Goal: Information Seeking & Learning: Learn about a topic

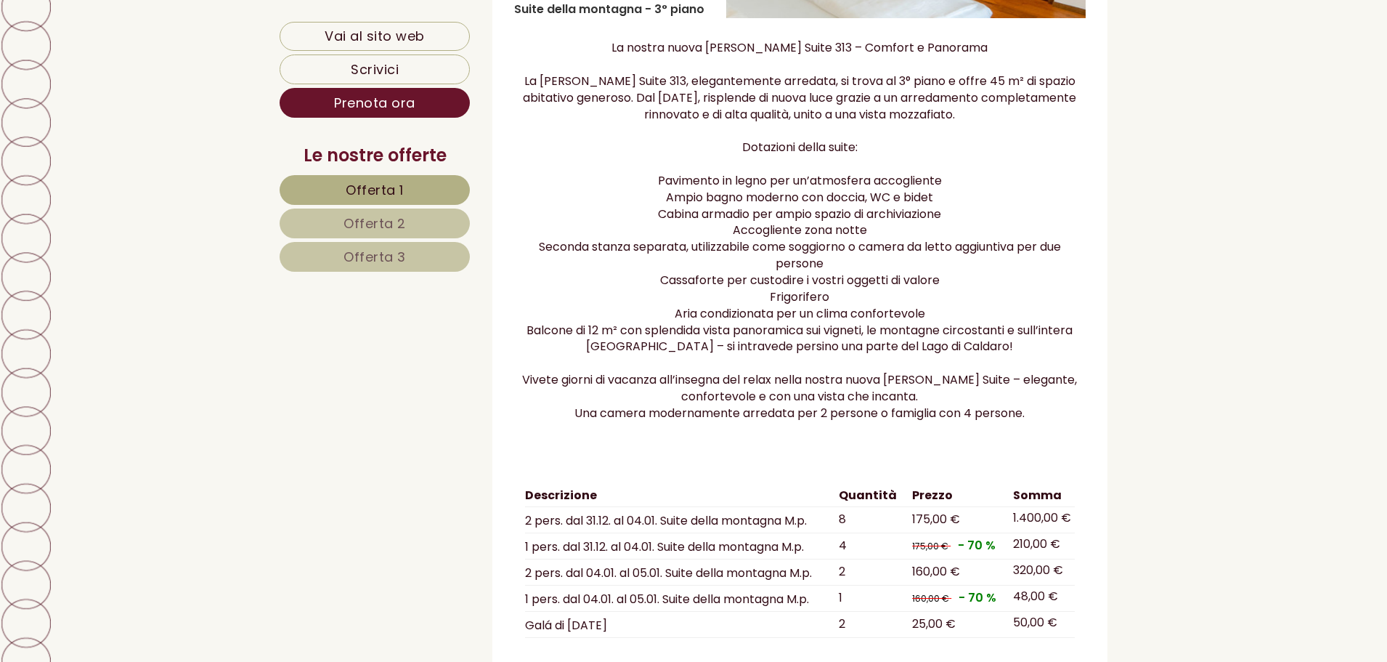
scroll to position [1598, 0]
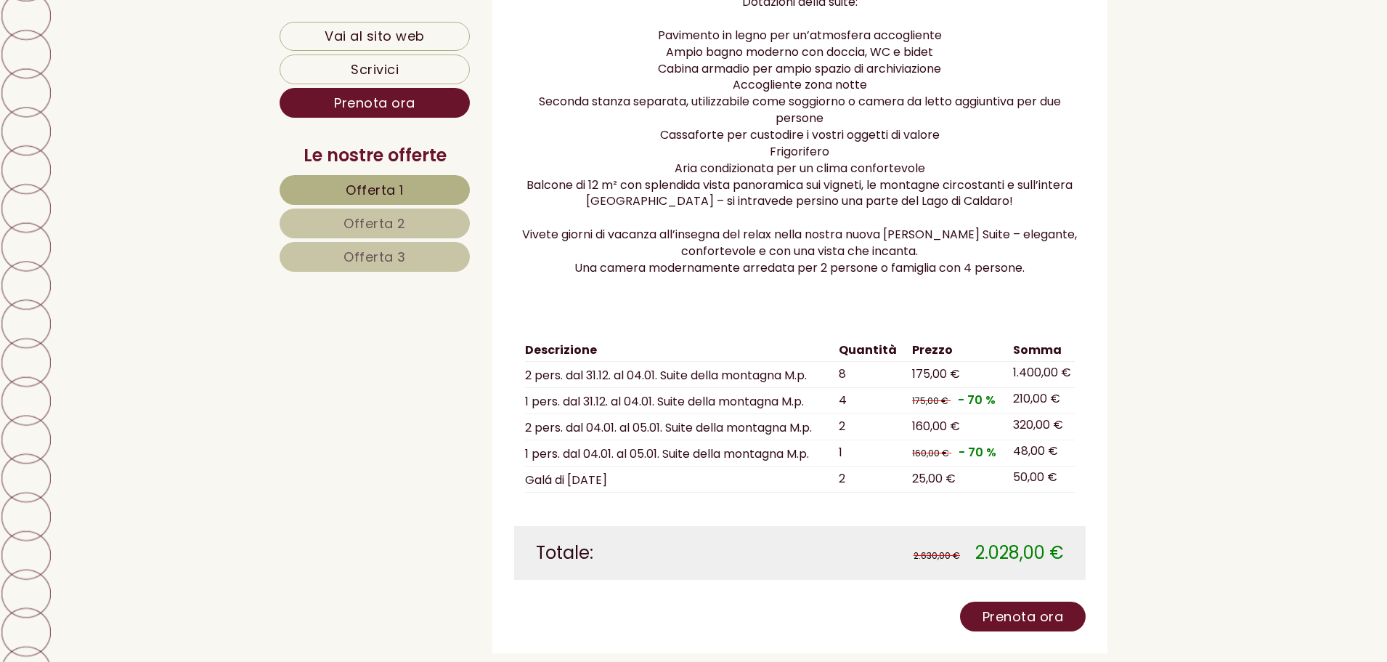
click at [346, 224] on span "Offerta 2" at bounding box center [375, 223] width 62 height 18
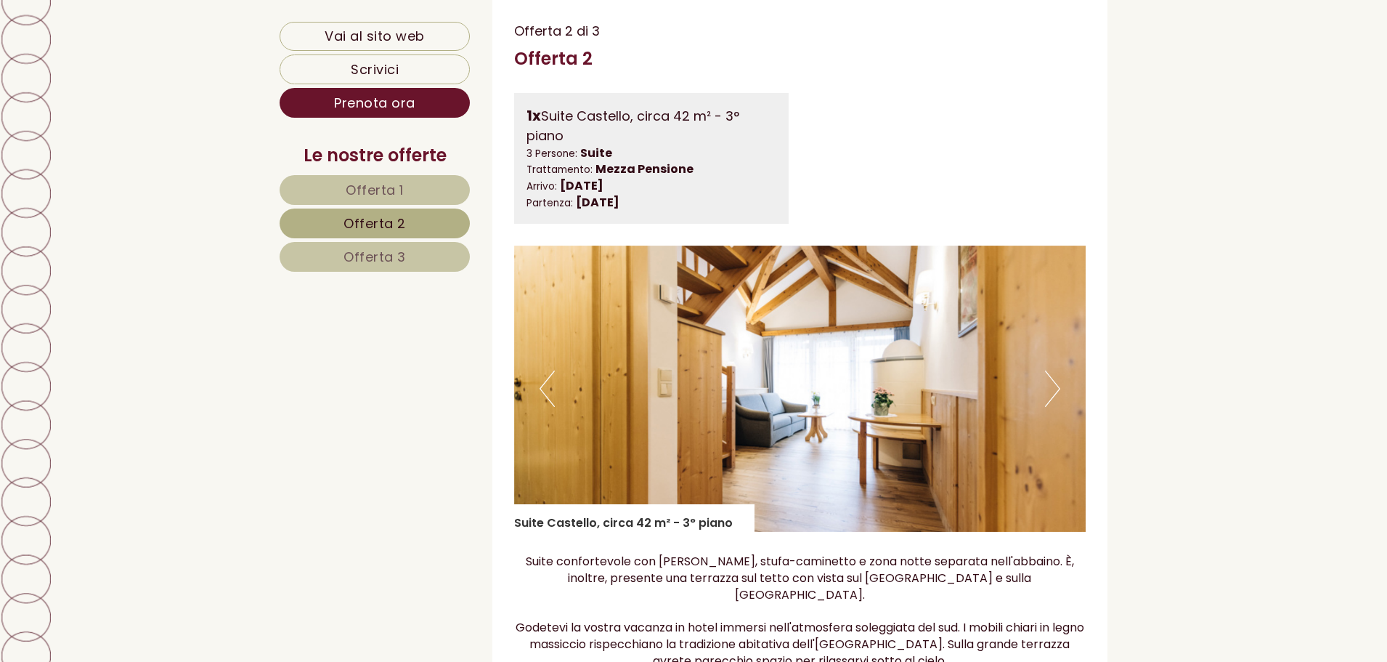
click at [367, 261] on span "Offerta 3" at bounding box center [375, 257] width 62 height 18
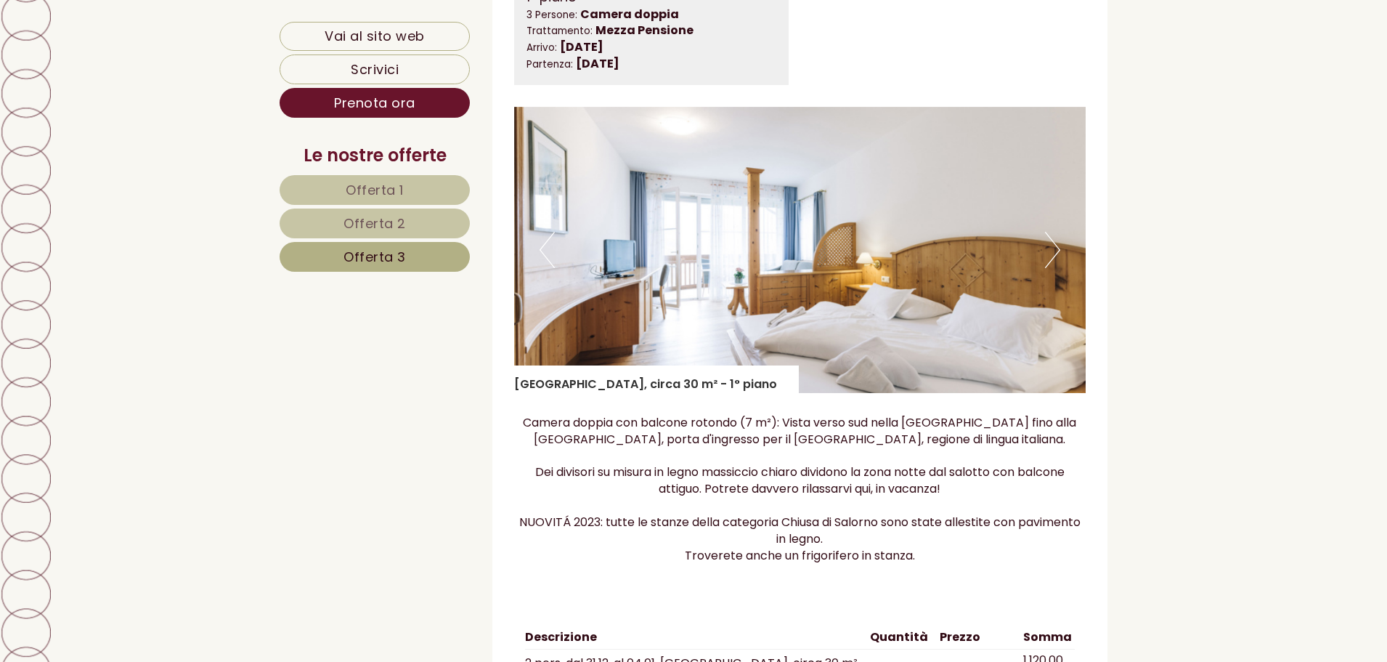
scroll to position [1103, 0]
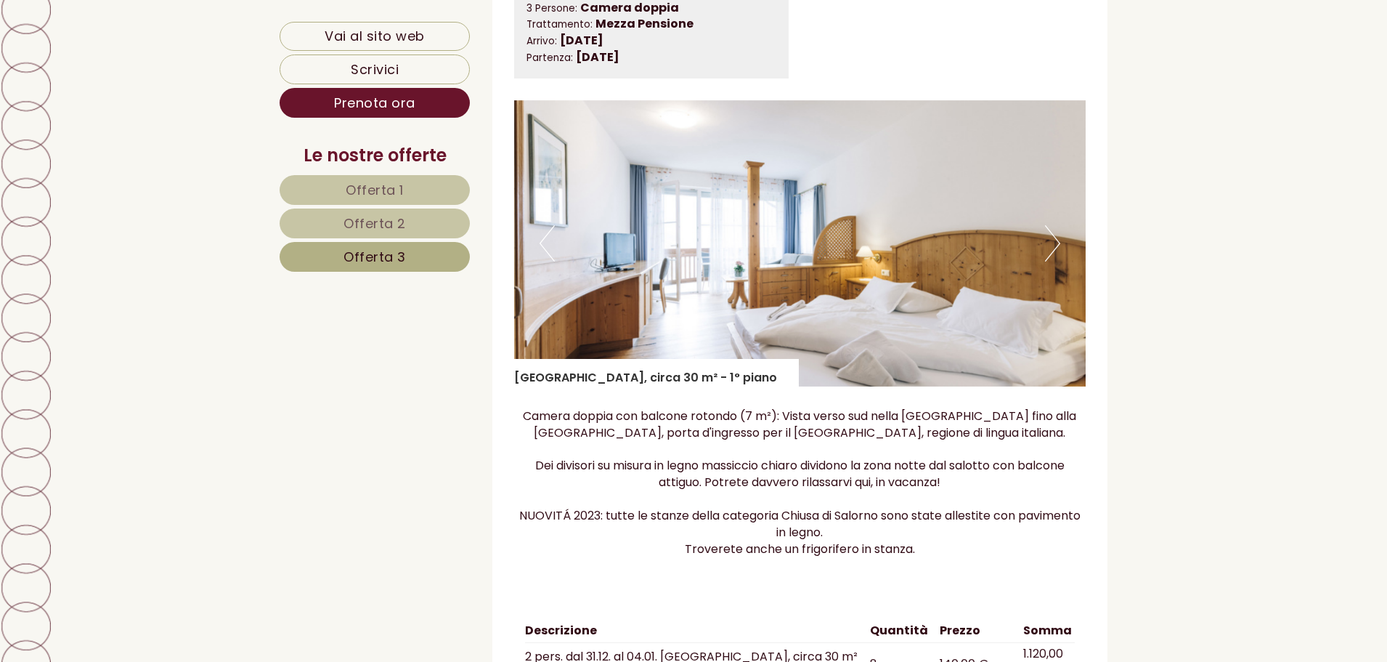
click at [1052, 250] on button "Next" at bounding box center [1052, 243] width 15 height 36
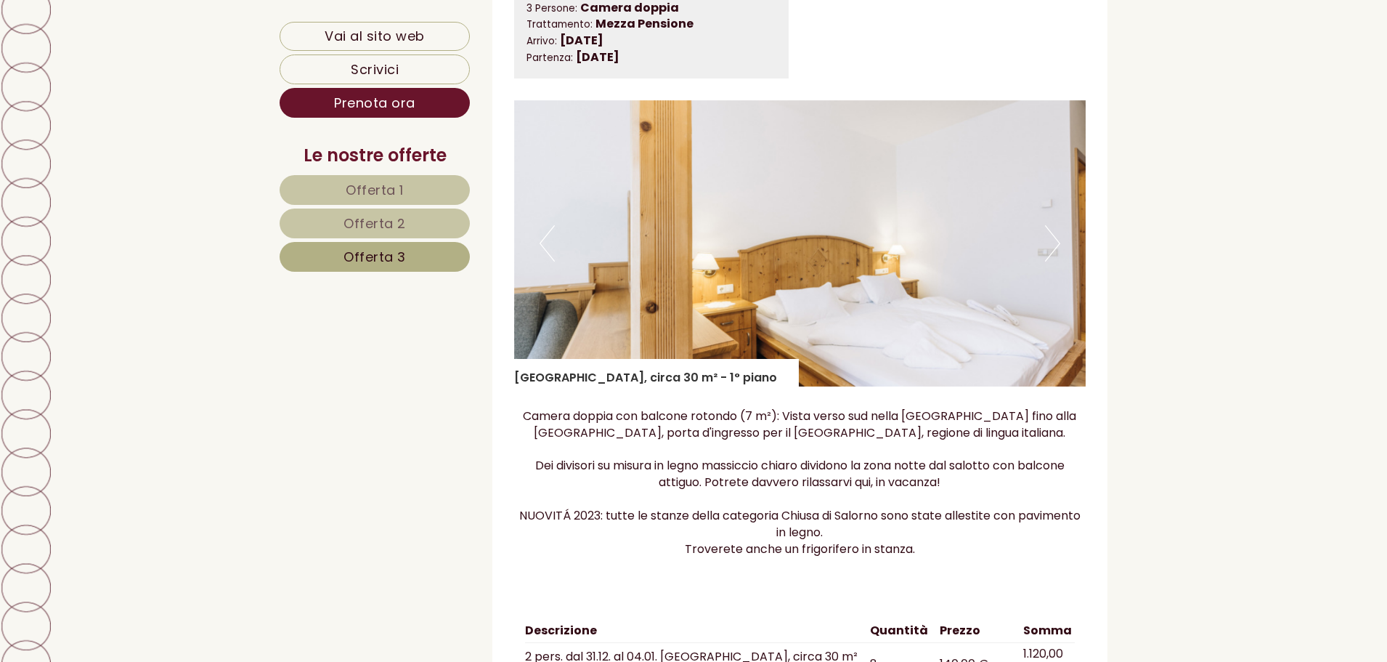
click at [432, 229] on link "Offerta 2" at bounding box center [375, 223] width 190 height 30
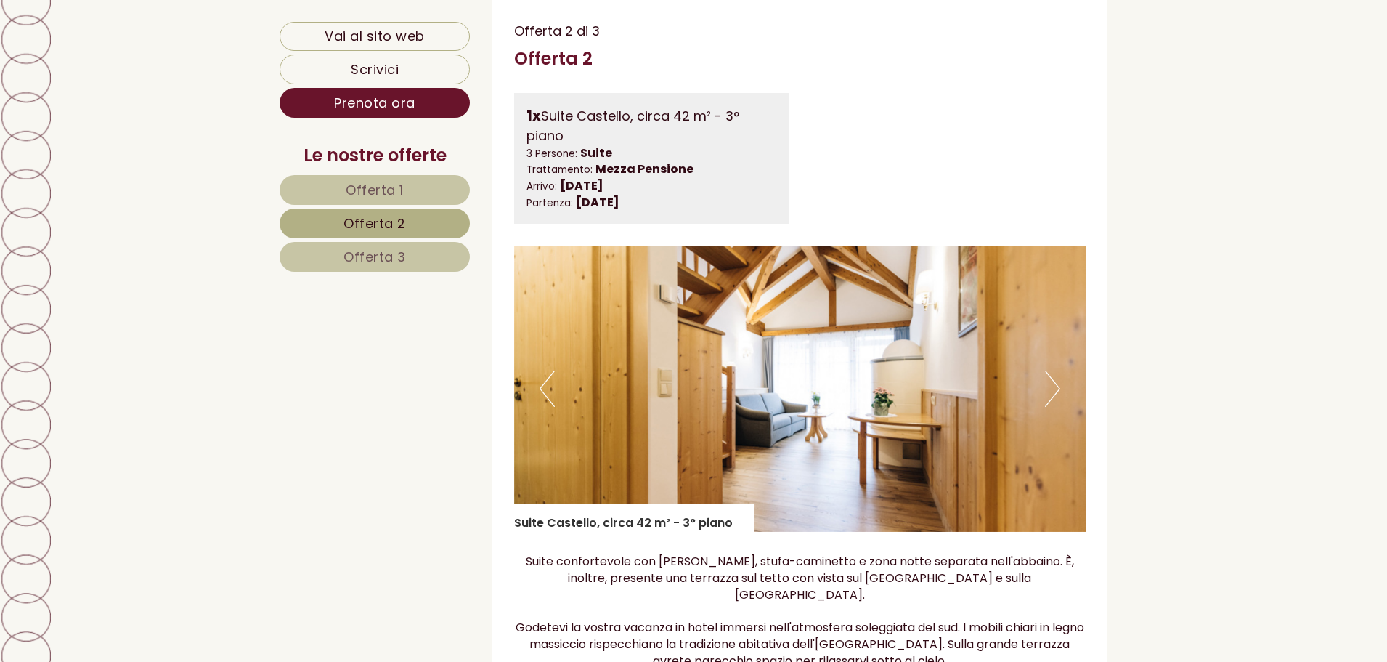
click at [405, 265] on link "Offerta 3" at bounding box center [375, 257] width 190 height 30
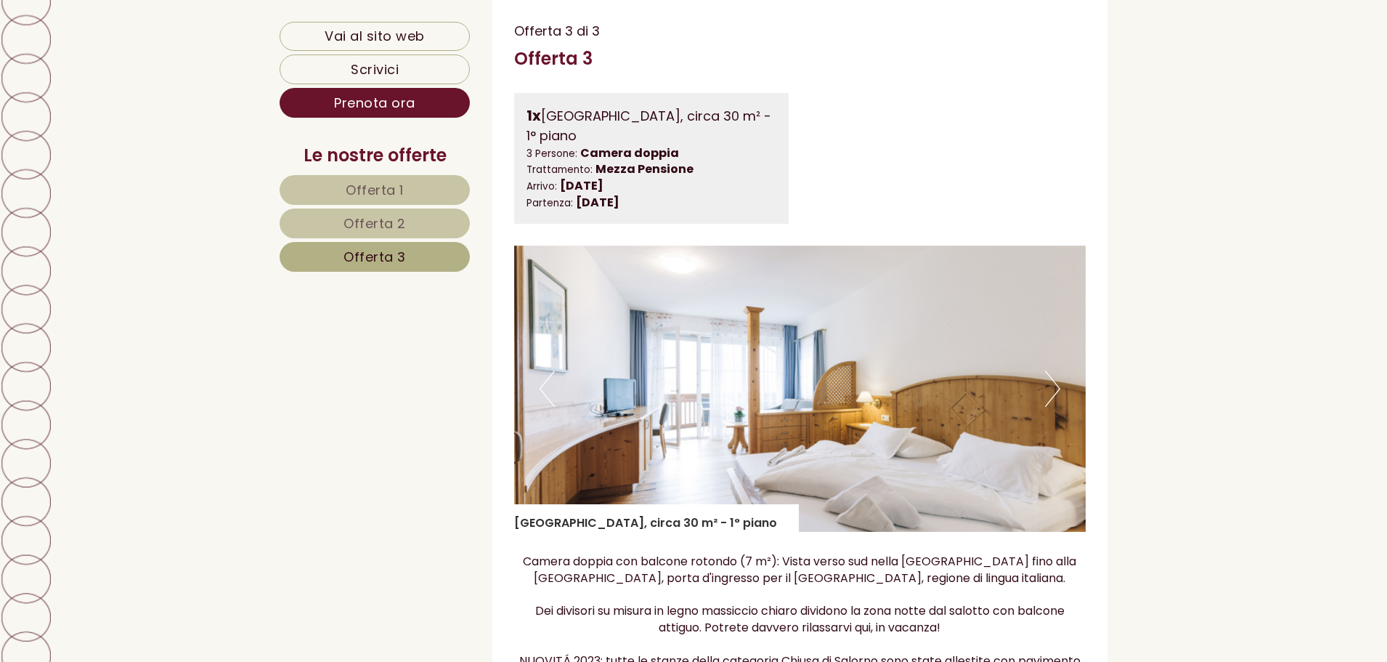
click at [1044, 385] on img at bounding box center [800, 388] width 572 height 286
click at [1057, 397] on button "Next" at bounding box center [1052, 388] width 15 height 36
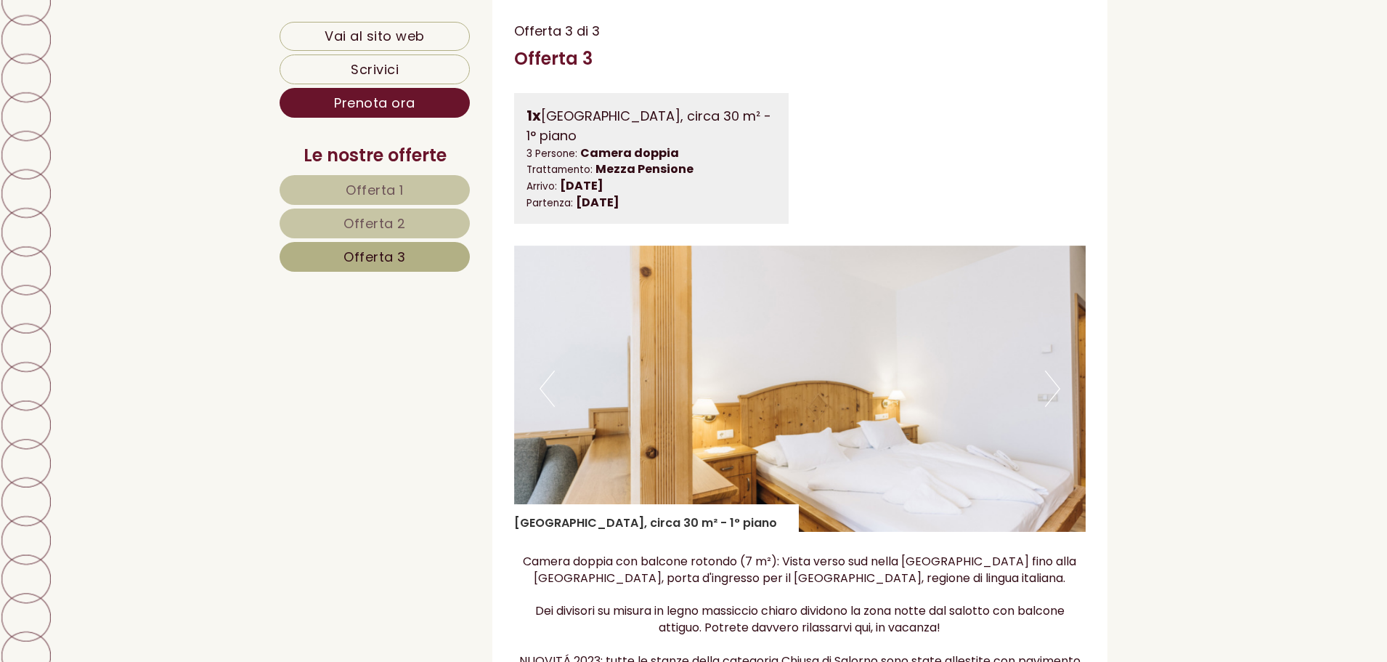
click at [1052, 393] on button "Next" at bounding box center [1052, 388] width 15 height 36
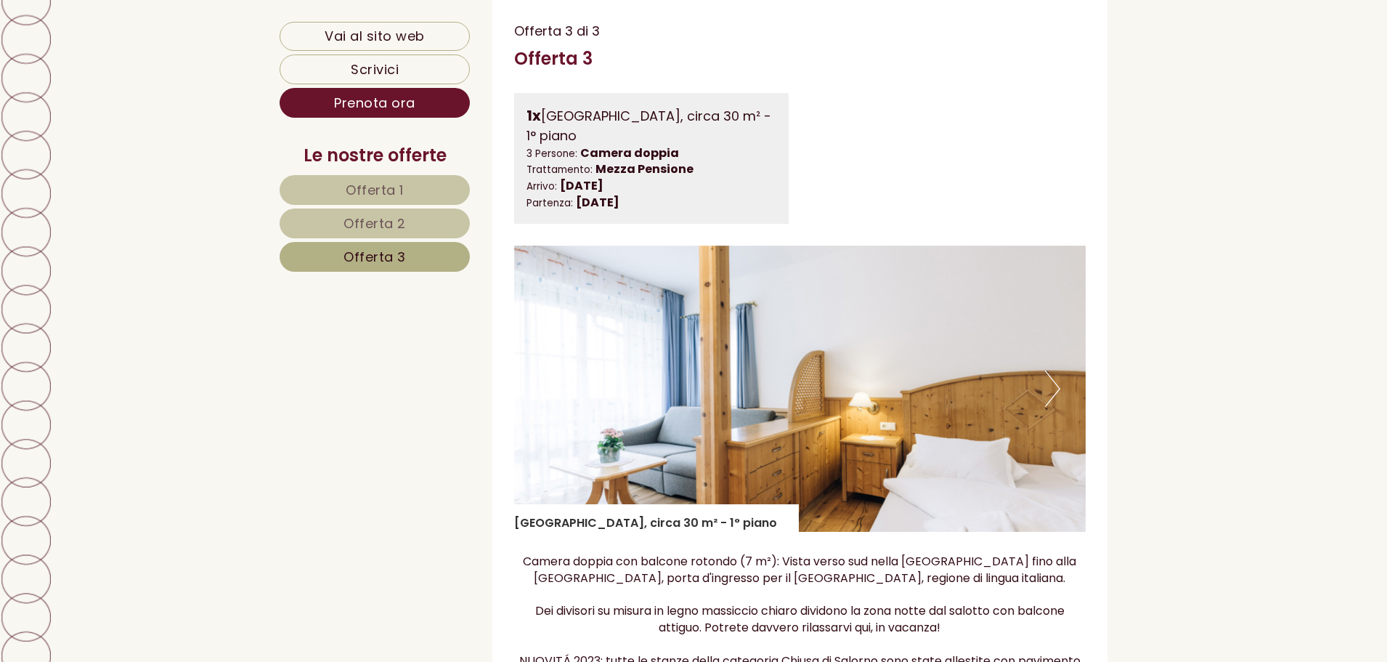
click at [1052, 393] on button "Next" at bounding box center [1052, 388] width 15 height 36
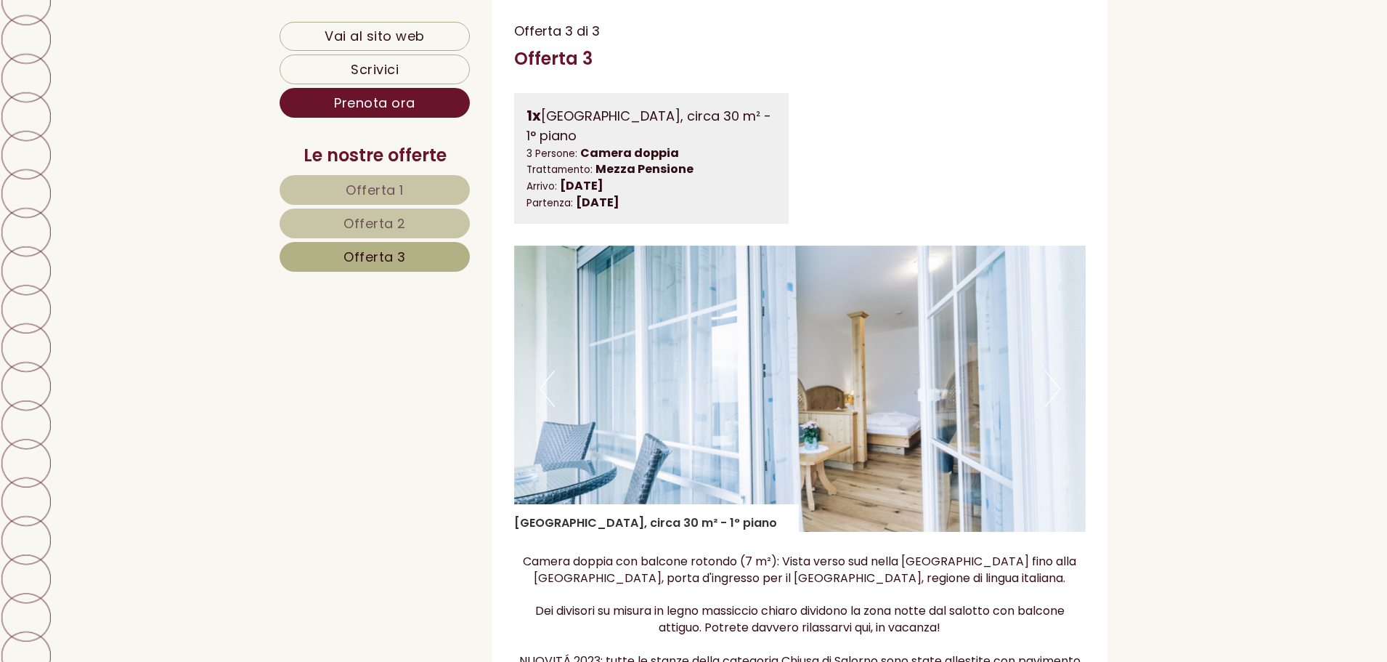
click at [1052, 393] on button "Next" at bounding box center [1052, 388] width 15 height 36
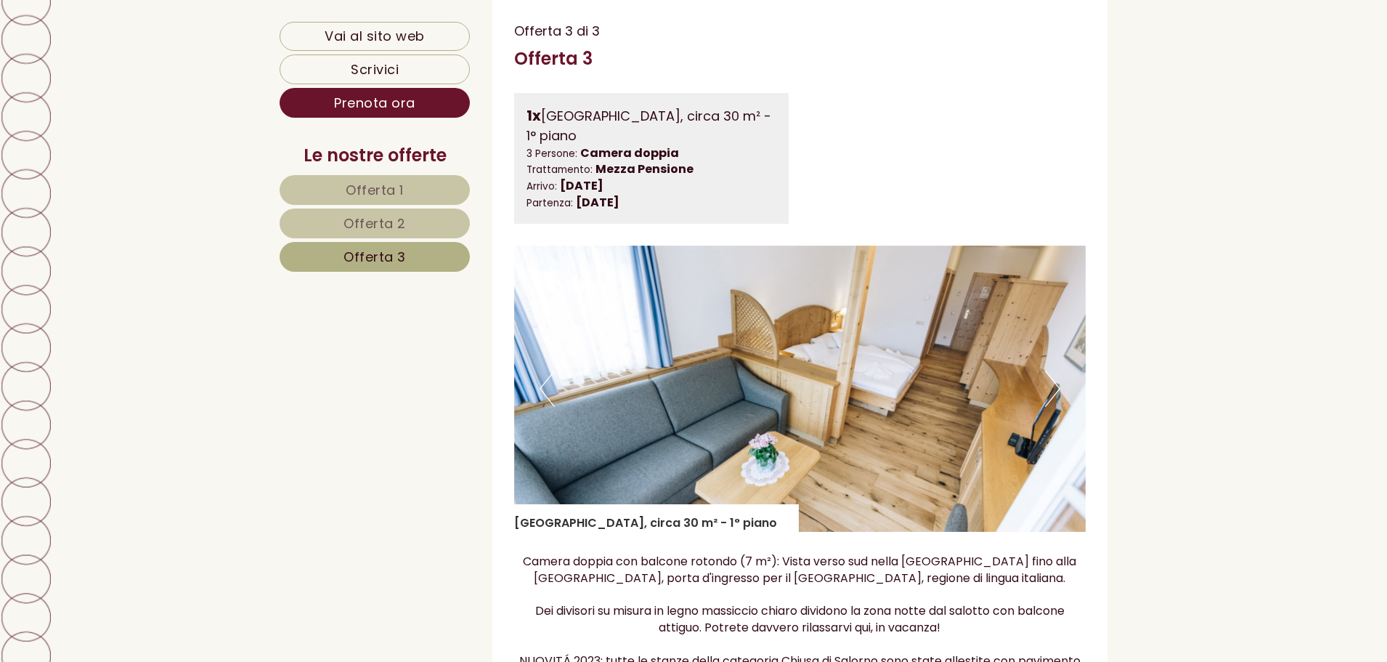
click at [1052, 393] on button "Next" at bounding box center [1052, 388] width 15 height 36
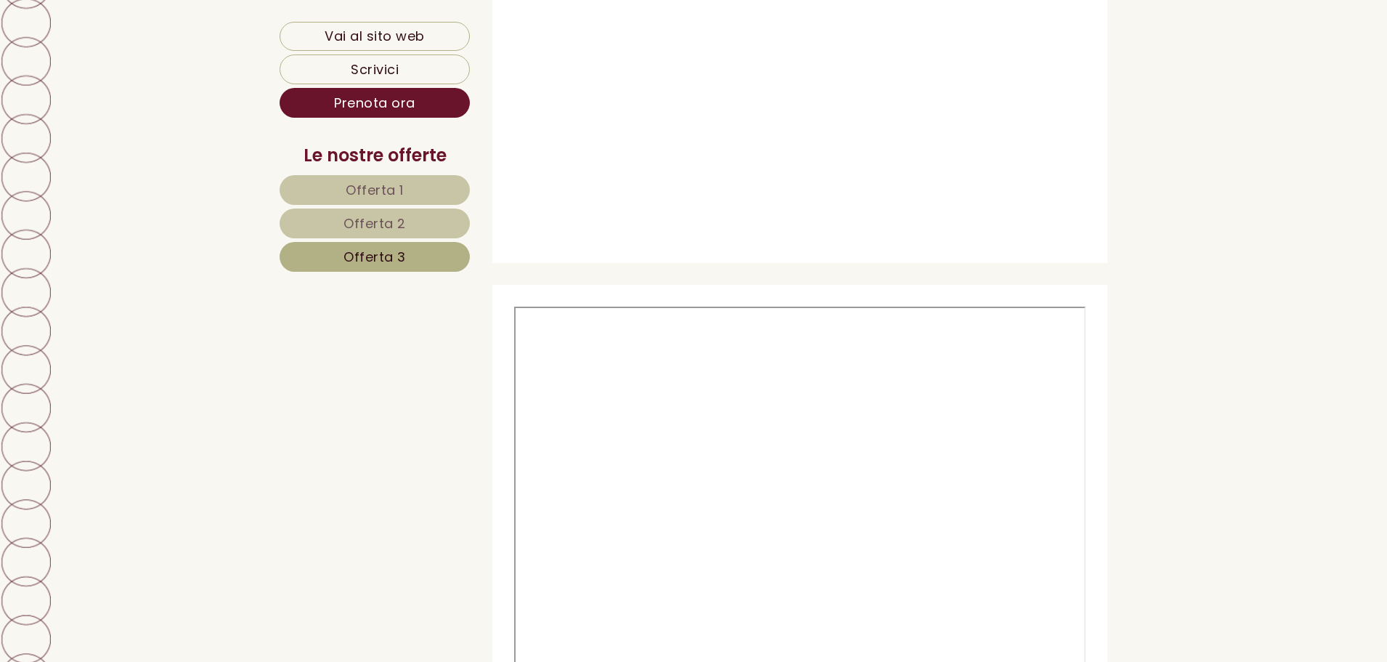
scroll to position [4516, 0]
